Goal: Contribute content: Add original content to the website for others to see

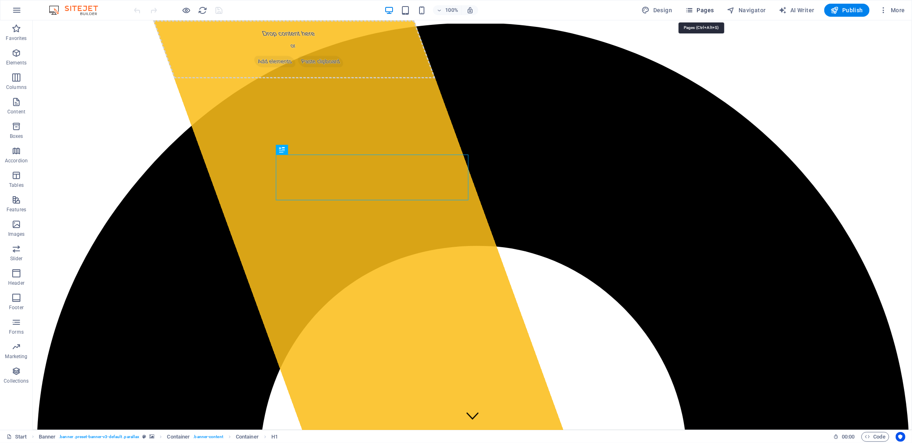
click at [703, 9] on span "Pages" at bounding box center [699, 10] width 29 height 8
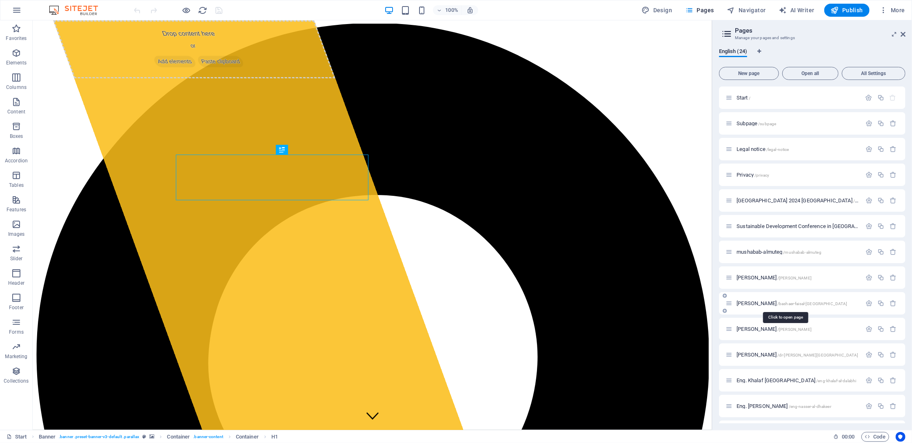
click at [766, 301] on span "[PERSON_NAME] /[GEOGRAPHIC_DATA]-[GEOGRAPHIC_DATA]-[GEOGRAPHIC_DATA]" at bounding box center [791, 303] width 111 height 6
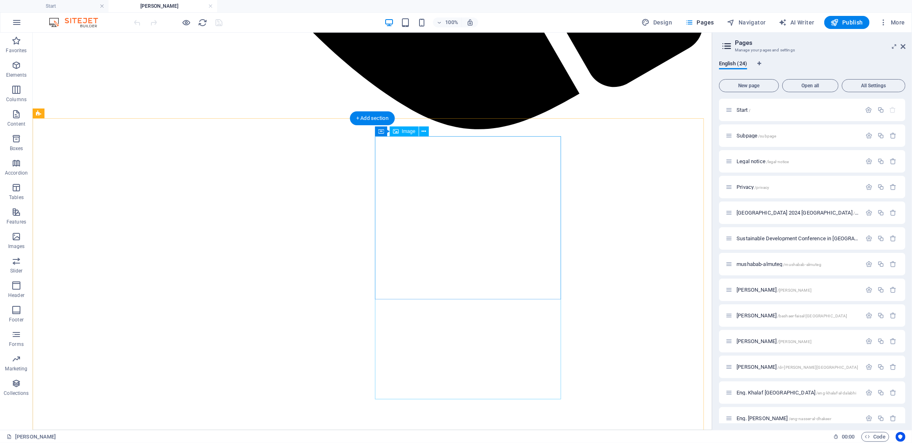
scroll to position [900, 0]
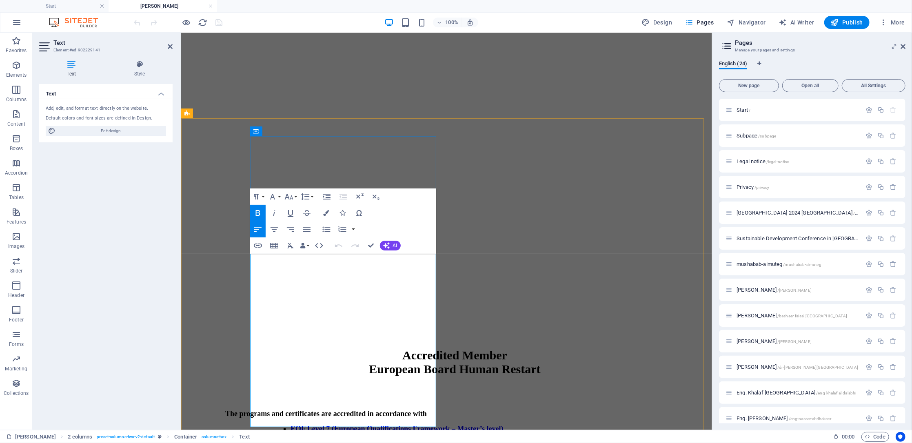
drag, startPoint x: 377, startPoint y: 365, endPoint x: 324, endPoint y: 363, distance: 53.1
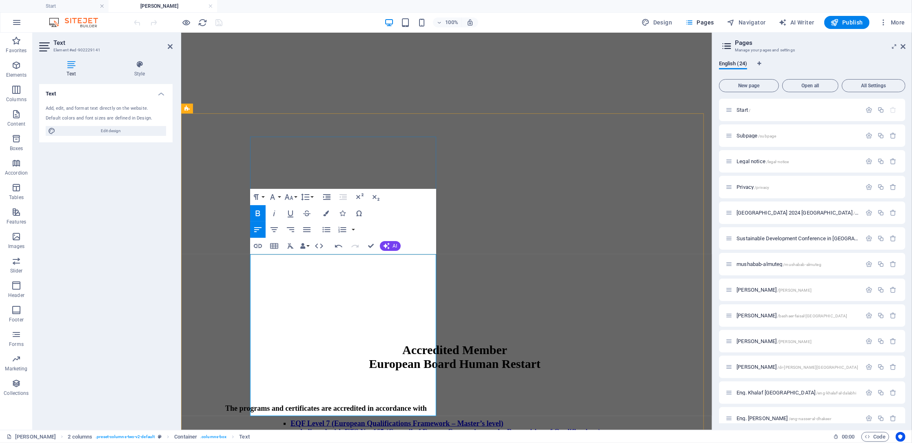
scroll to position [63, 5]
drag, startPoint x: 389, startPoint y: 365, endPoint x: 385, endPoint y: 369, distance: 5.2
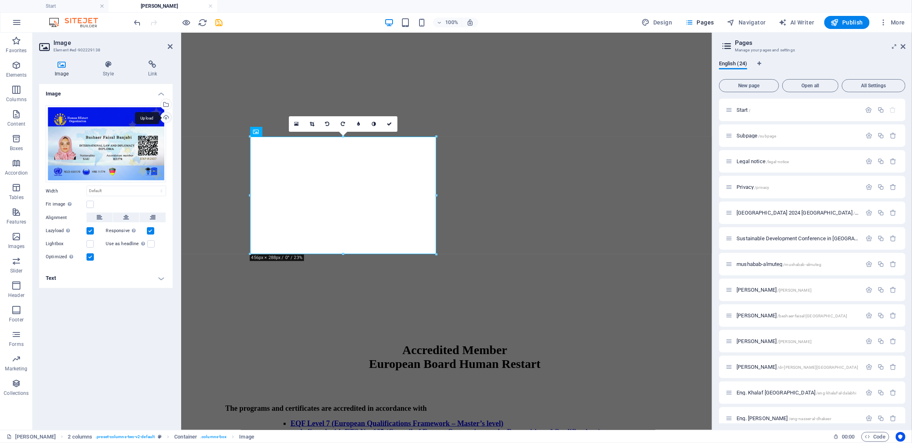
click at [166, 118] on div "Upload" at bounding box center [165, 118] width 12 height 12
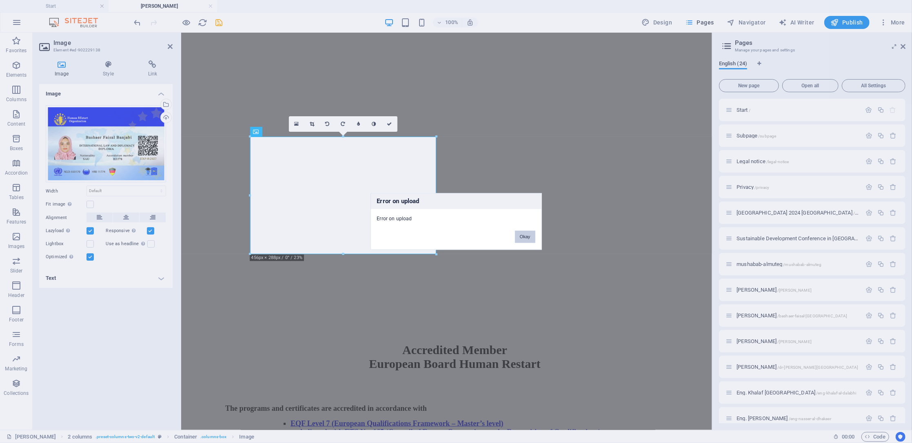
click at [534, 235] on button "Okay" at bounding box center [525, 237] width 20 height 12
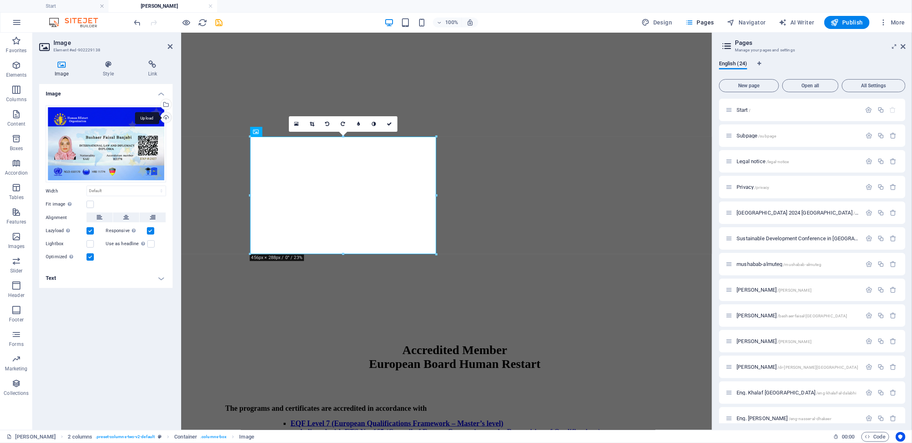
click at [170, 122] on div "Upload" at bounding box center [165, 118] width 12 height 12
click at [166, 115] on div "Upload" at bounding box center [165, 118] width 12 height 12
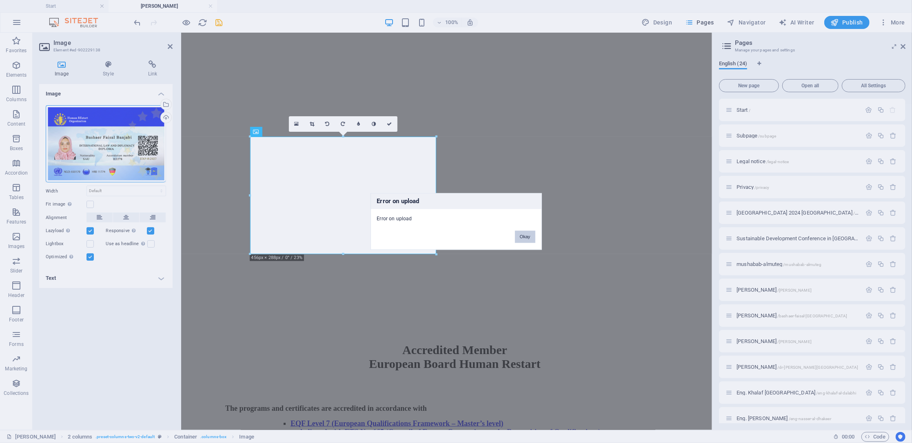
click at [520, 241] on button "Okay" at bounding box center [525, 237] width 20 height 12
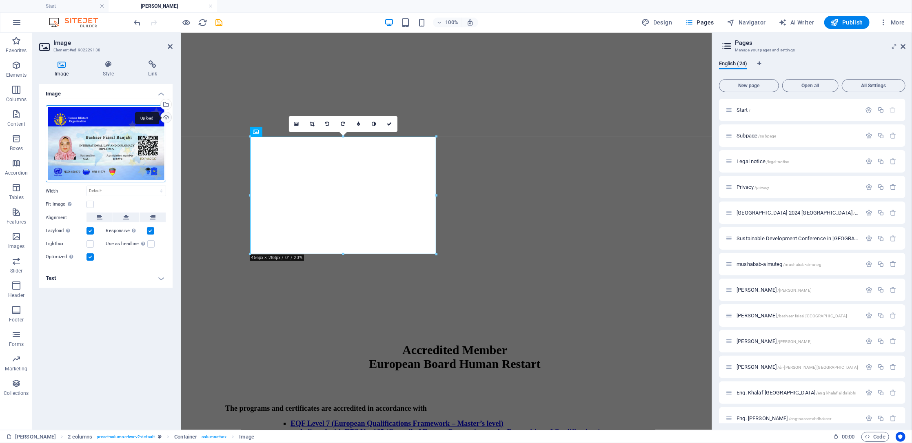
click at [163, 119] on div "Upload" at bounding box center [165, 118] width 12 height 12
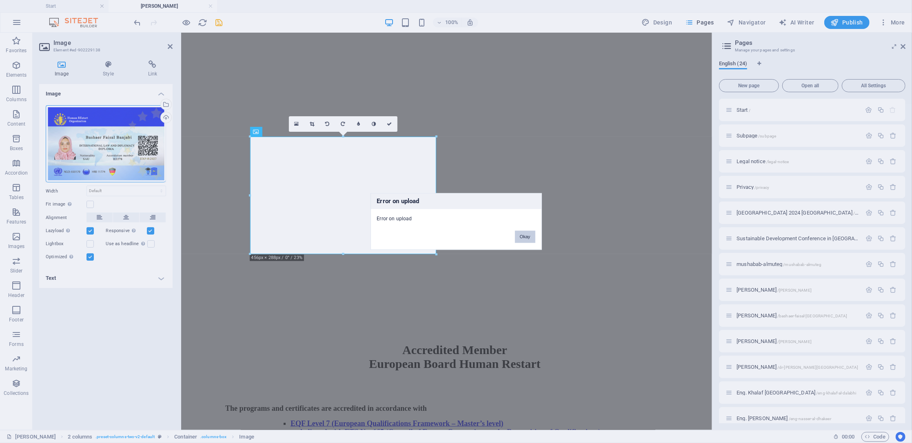
click at [523, 233] on button "Okay" at bounding box center [525, 237] width 20 height 12
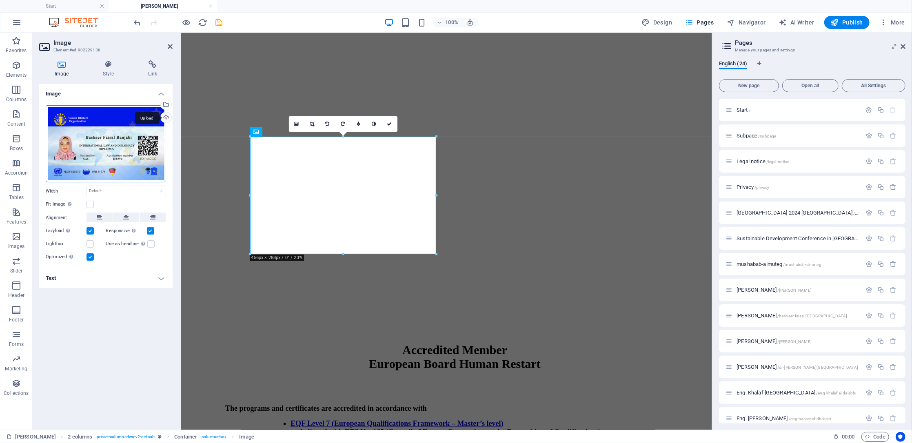
click at [164, 117] on div "Upload" at bounding box center [165, 118] width 12 height 12
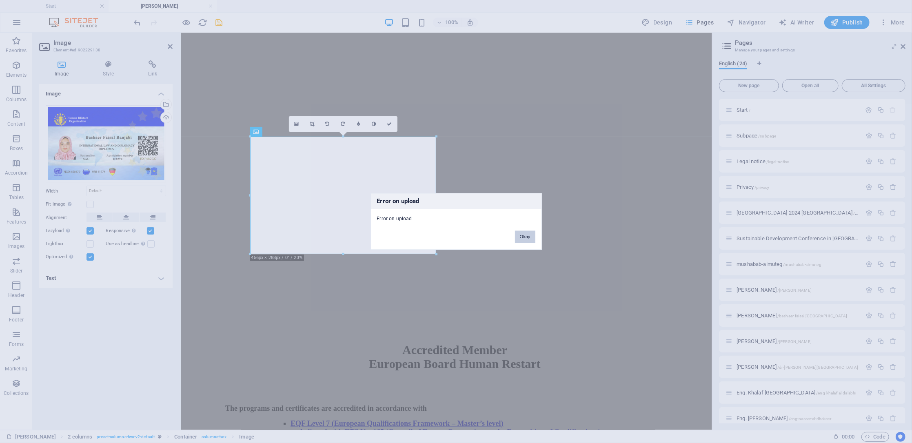
click at [529, 239] on button "Okay" at bounding box center [525, 237] width 20 height 12
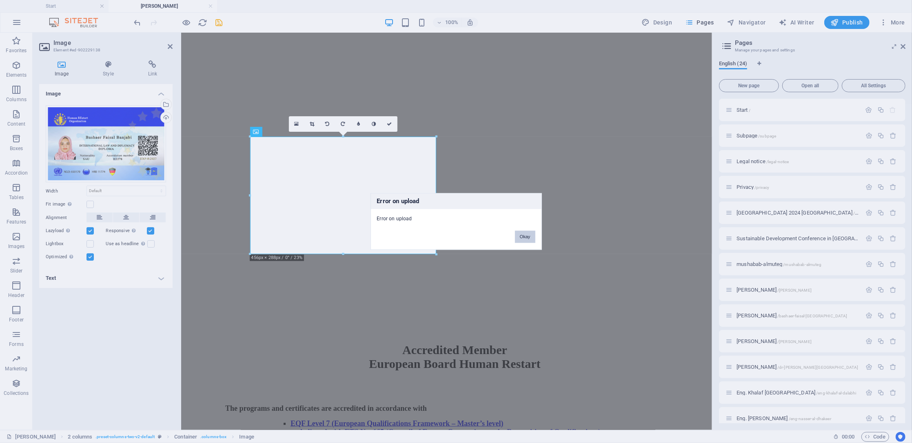
click at [525, 239] on button "Okay" at bounding box center [525, 237] width 20 height 12
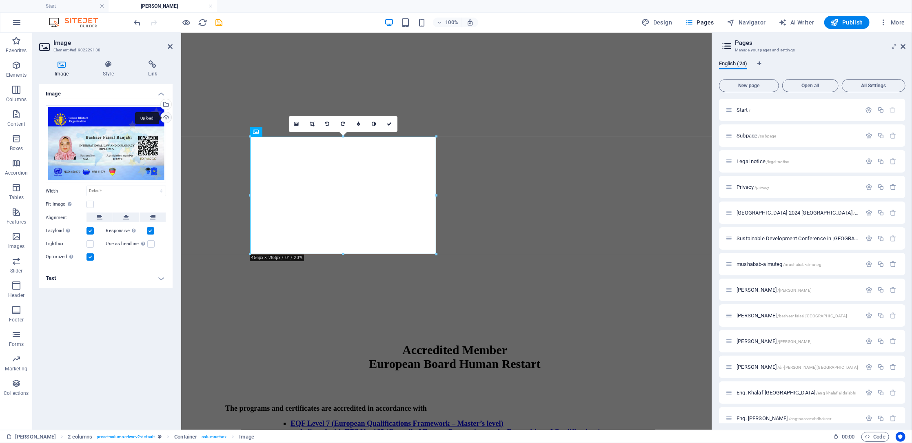
click at [166, 119] on div "Upload" at bounding box center [165, 118] width 12 height 12
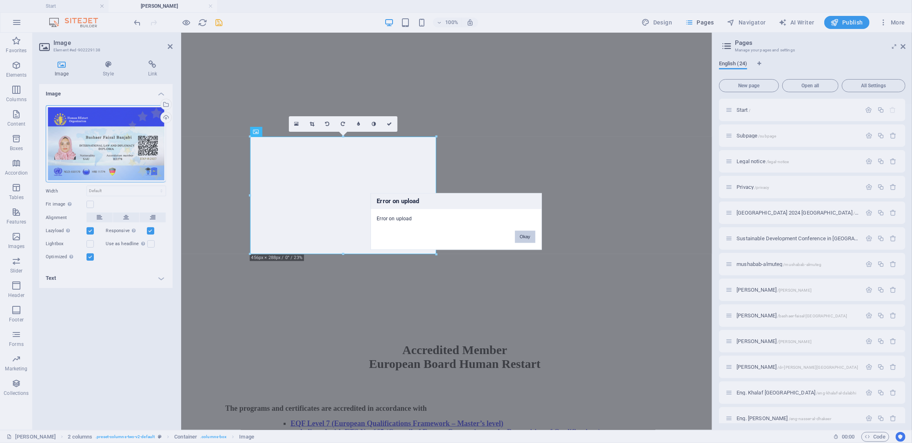
click at [519, 238] on button "Okay" at bounding box center [525, 237] width 20 height 12
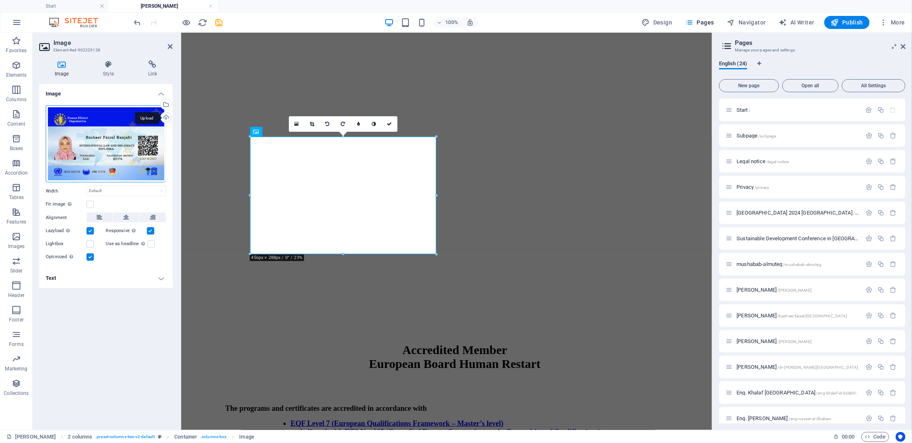
click at [167, 121] on div "Upload" at bounding box center [165, 118] width 12 height 12
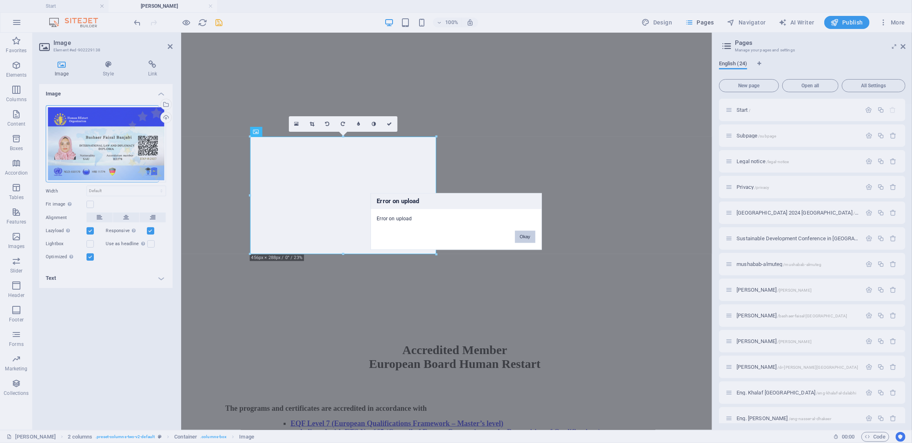
click at [525, 236] on button "Okay" at bounding box center [525, 237] width 20 height 12
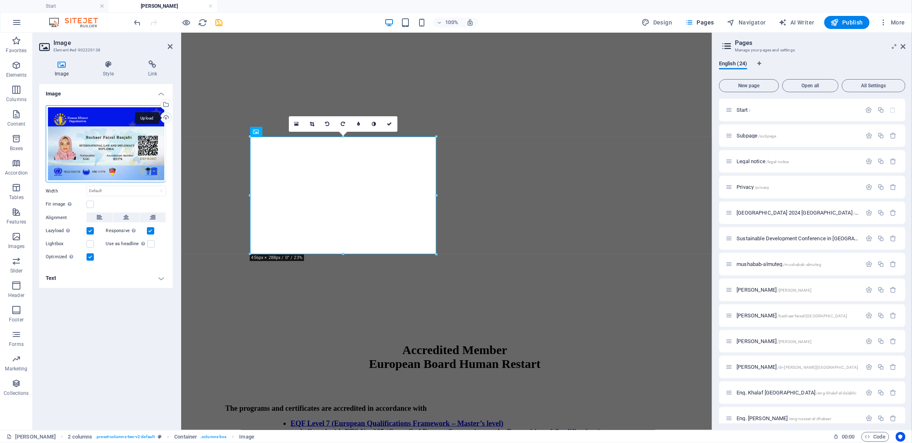
click at [164, 120] on div "Upload" at bounding box center [165, 118] width 12 height 12
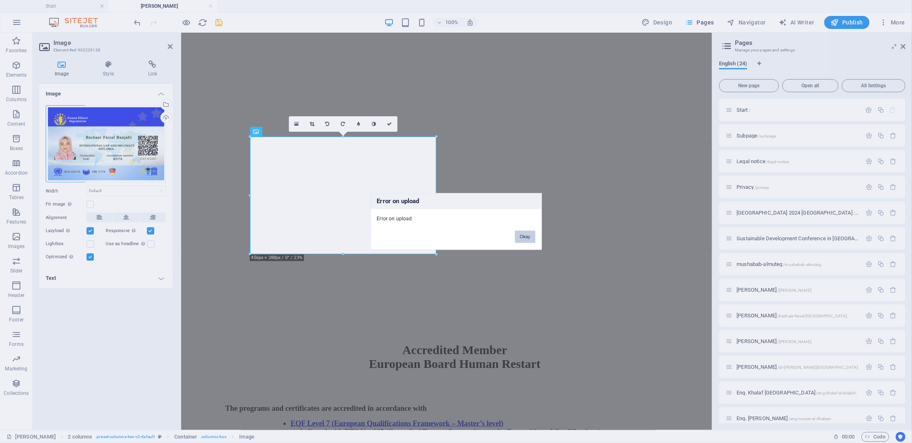
drag, startPoint x: 523, startPoint y: 238, endPoint x: 308, endPoint y: 191, distance: 219.6
click at [523, 238] on button "Okay" at bounding box center [525, 237] width 20 height 12
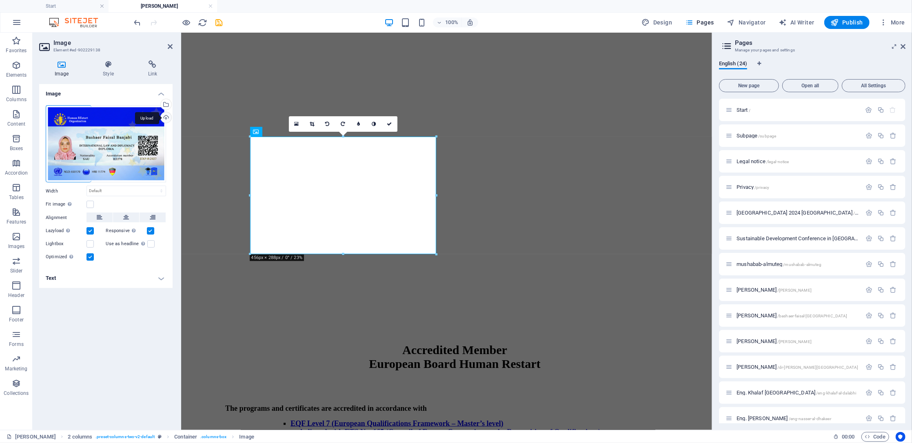
click at [168, 116] on div "Upload" at bounding box center [165, 118] width 12 height 12
click at [162, 120] on div "Upload" at bounding box center [165, 118] width 12 height 12
click at [166, 114] on div "Upload" at bounding box center [165, 118] width 12 height 12
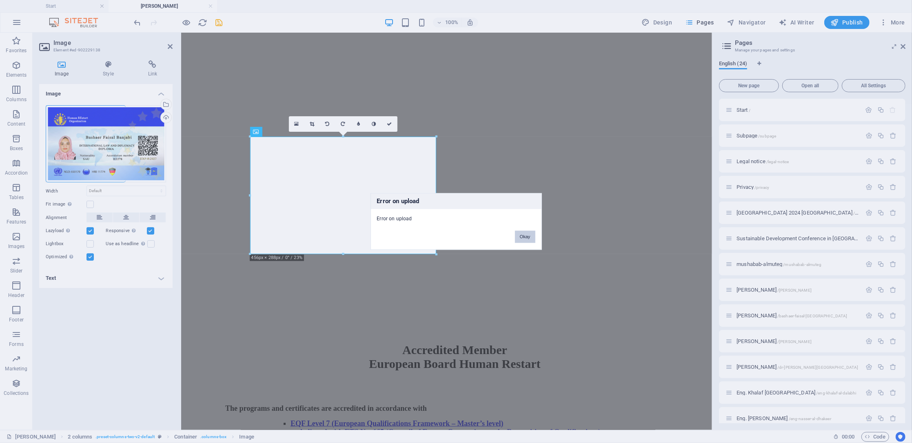
click at [520, 235] on button "Okay" at bounding box center [525, 237] width 20 height 12
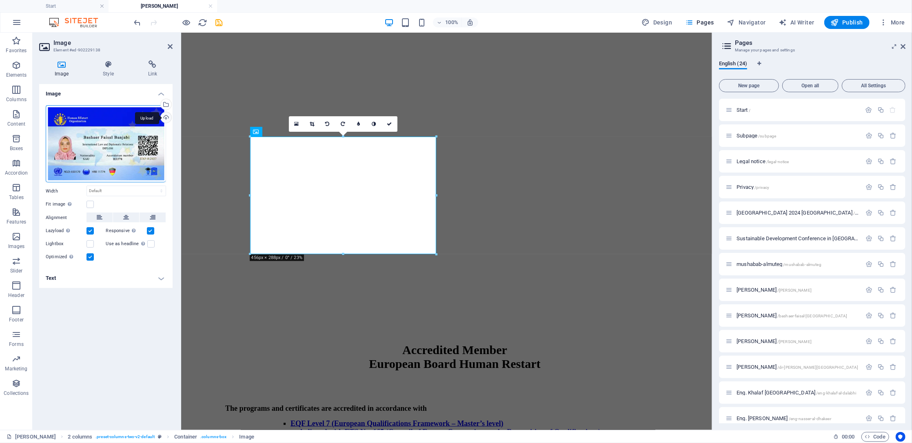
click at [166, 119] on div "Upload" at bounding box center [165, 118] width 12 height 12
click at [164, 119] on div "Upload" at bounding box center [165, 118] width 12 height 12
click at [389, 122] on icon at bounding box center [389, 124] width 5 height 5
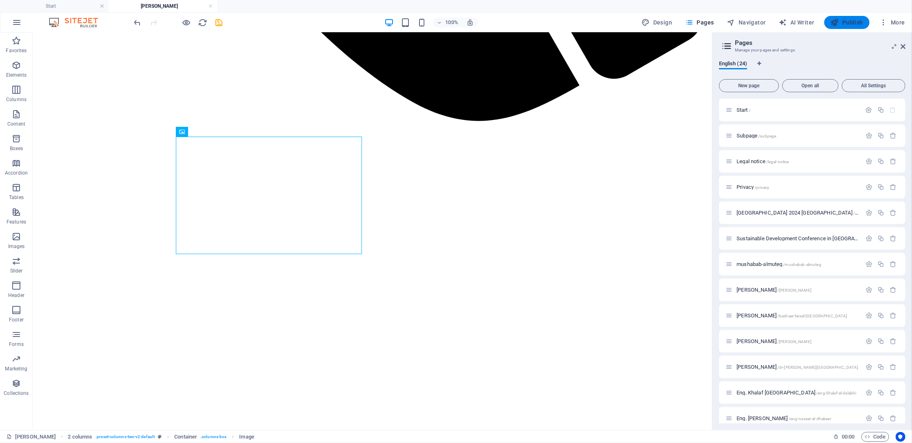
click at [850, 24] on span "Publish" at bounding box center [846, 22] width 32 height 8
